Goal: Information Seeking & Learning: Learn about a topic

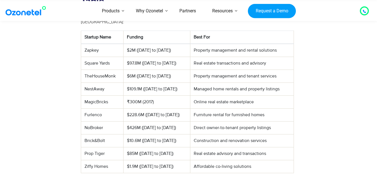
scroll to position [265, 0]
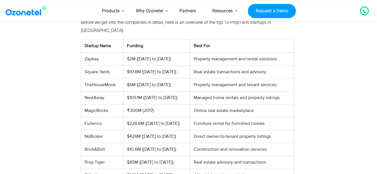
scroll to position [254, 0]
